Goal: Task Accomplishment & Management: Manage account settings

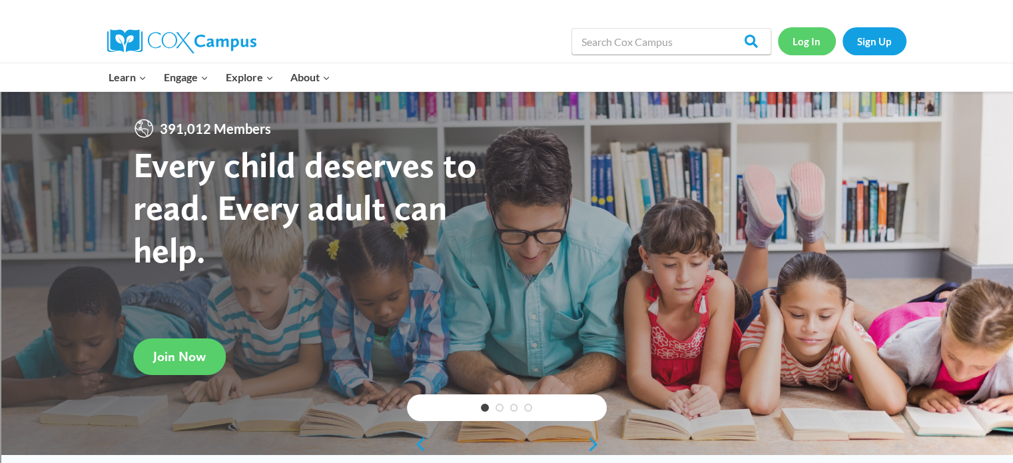
click at [812, 47] on link "Log In" at bounding box center [807, 40] width 58 height 27
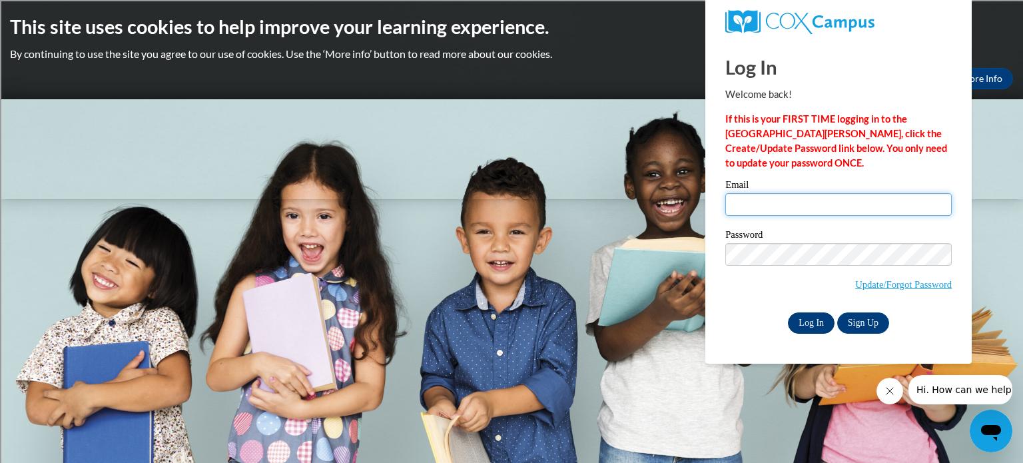
type input "liless@tcitys.org"
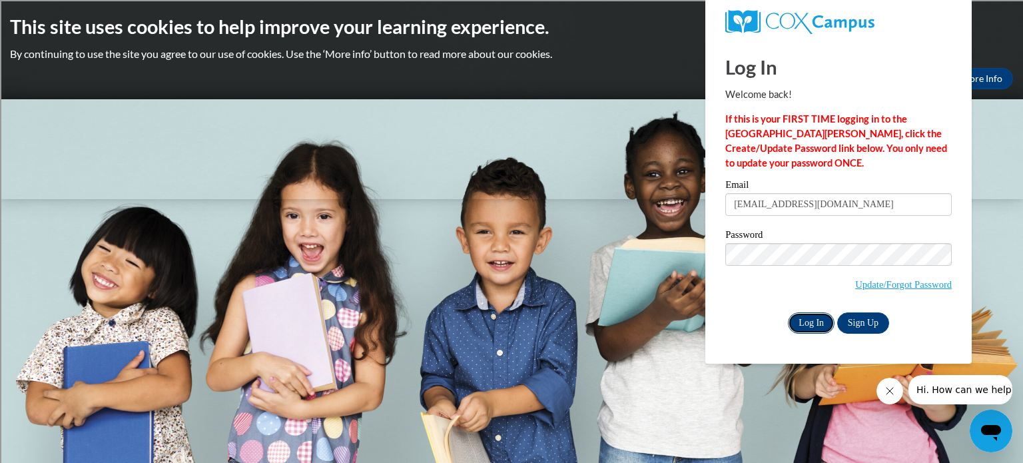
click at [812, 325] on input "Log In" at bounding box center [811, 322] width 47 height 21
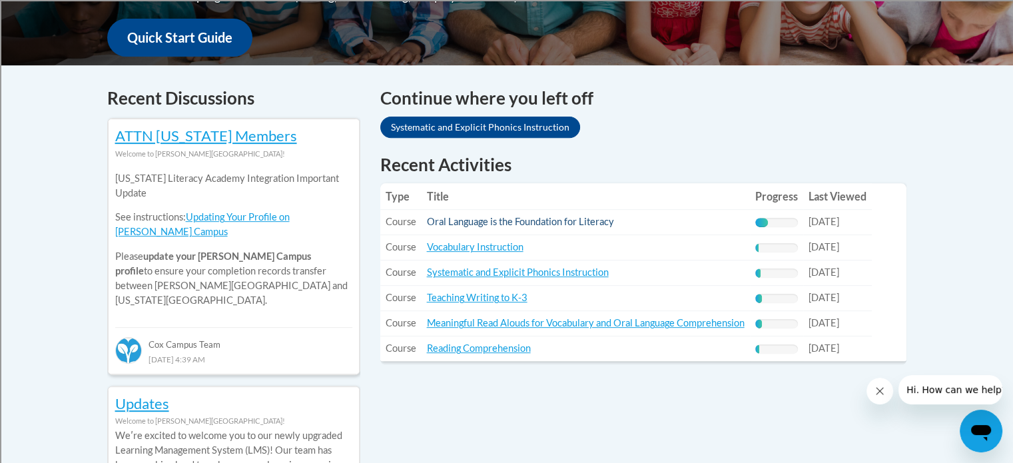
scroll to position [533, 0]
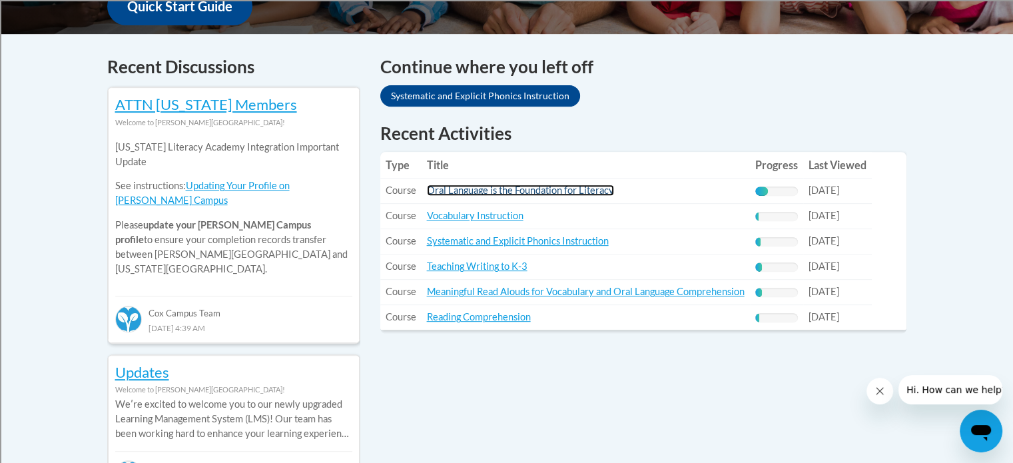
click at [570, 194] on link "Oral Language is the Foundation for Literacy" at bounding box center [520, 189] width 187 height 11
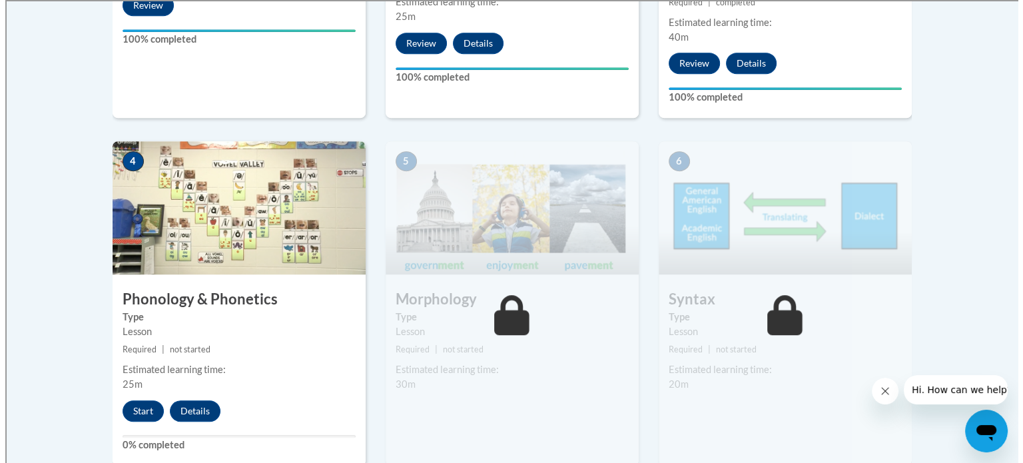
scroll to position [732, 0]
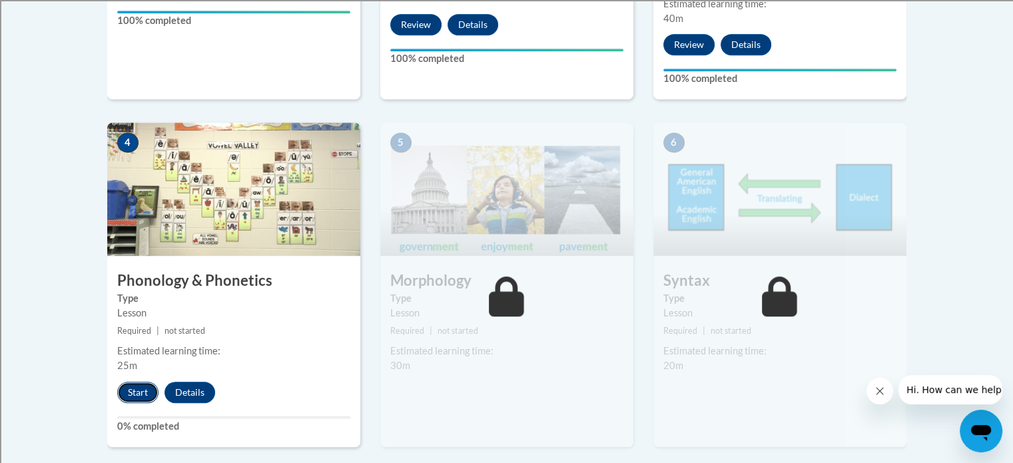
click at [131, 388] on button "Start" at bounding box center [137, 392] width 41 height 21
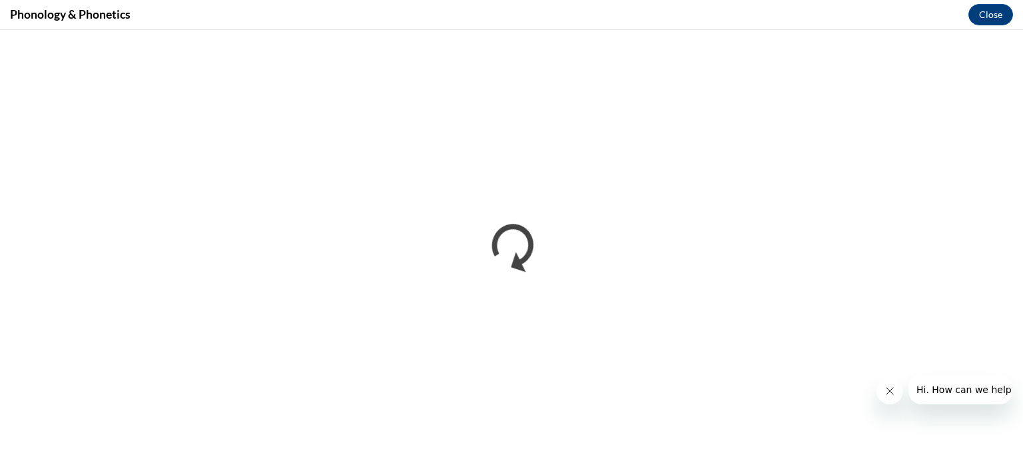
scroll to position [0, 0]
